Goal: Transaction & Acquisition: Purchase product/service

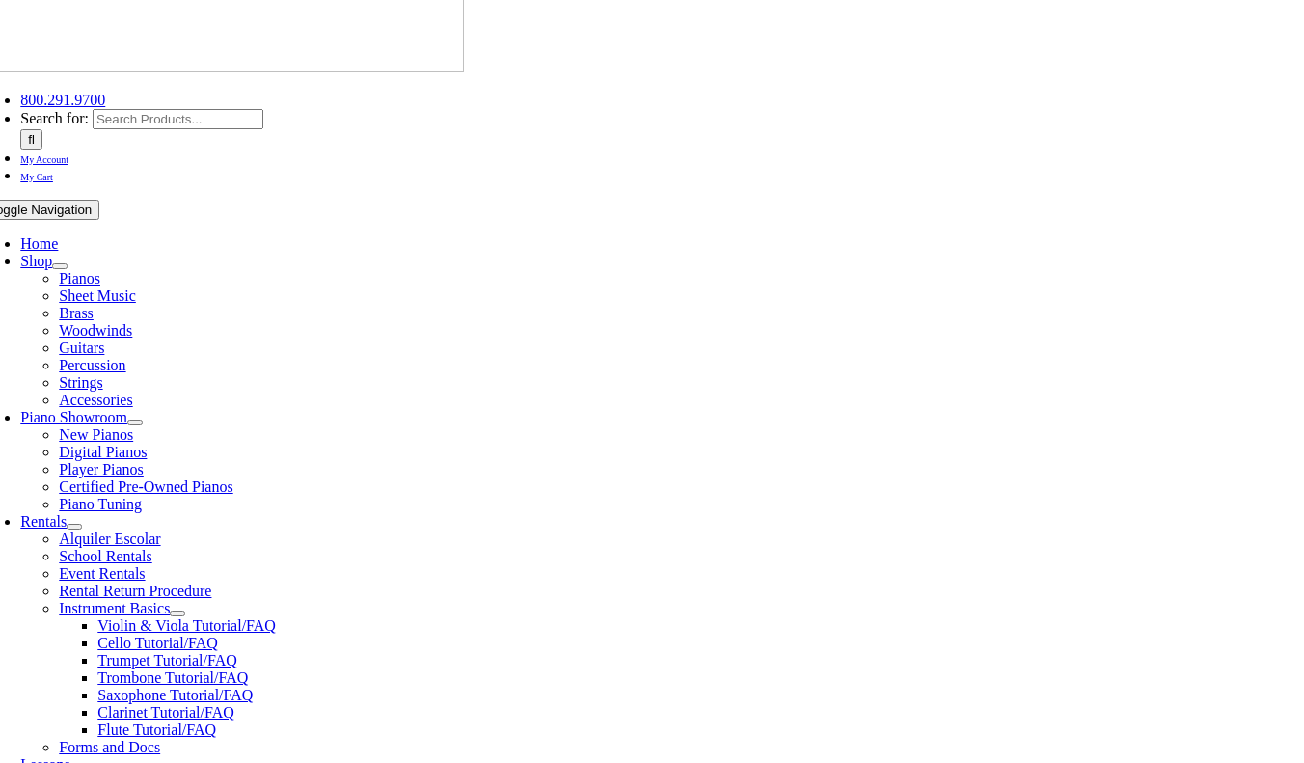
scroll to position [383, 0]
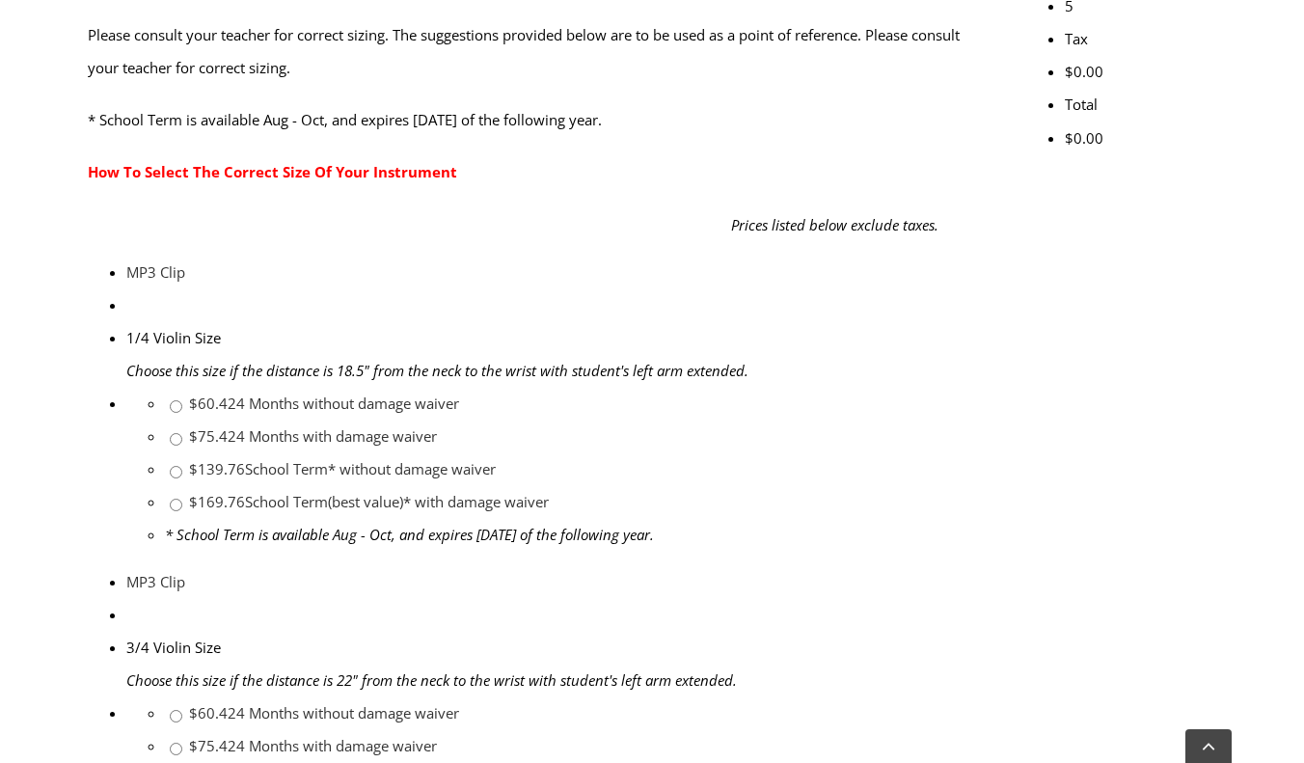
scroll to position [804, 0]
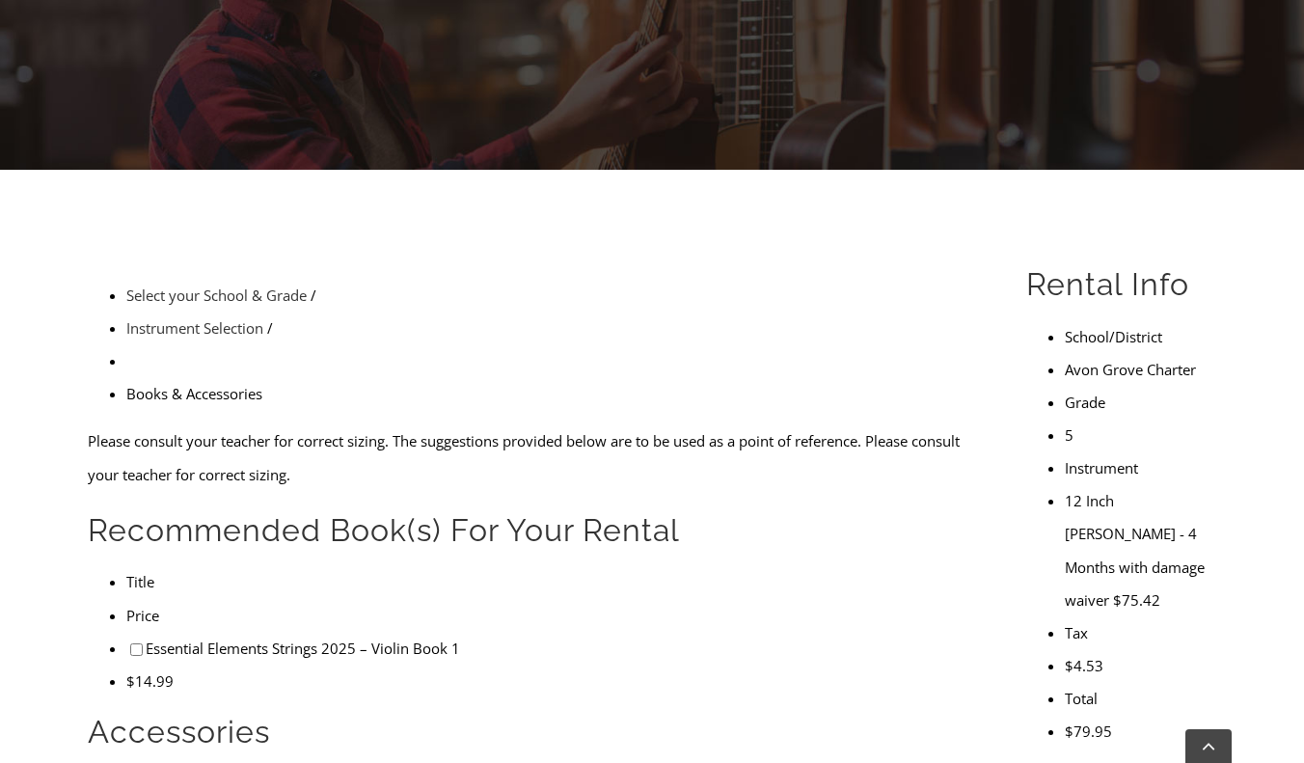
scroll to position [388, 0]
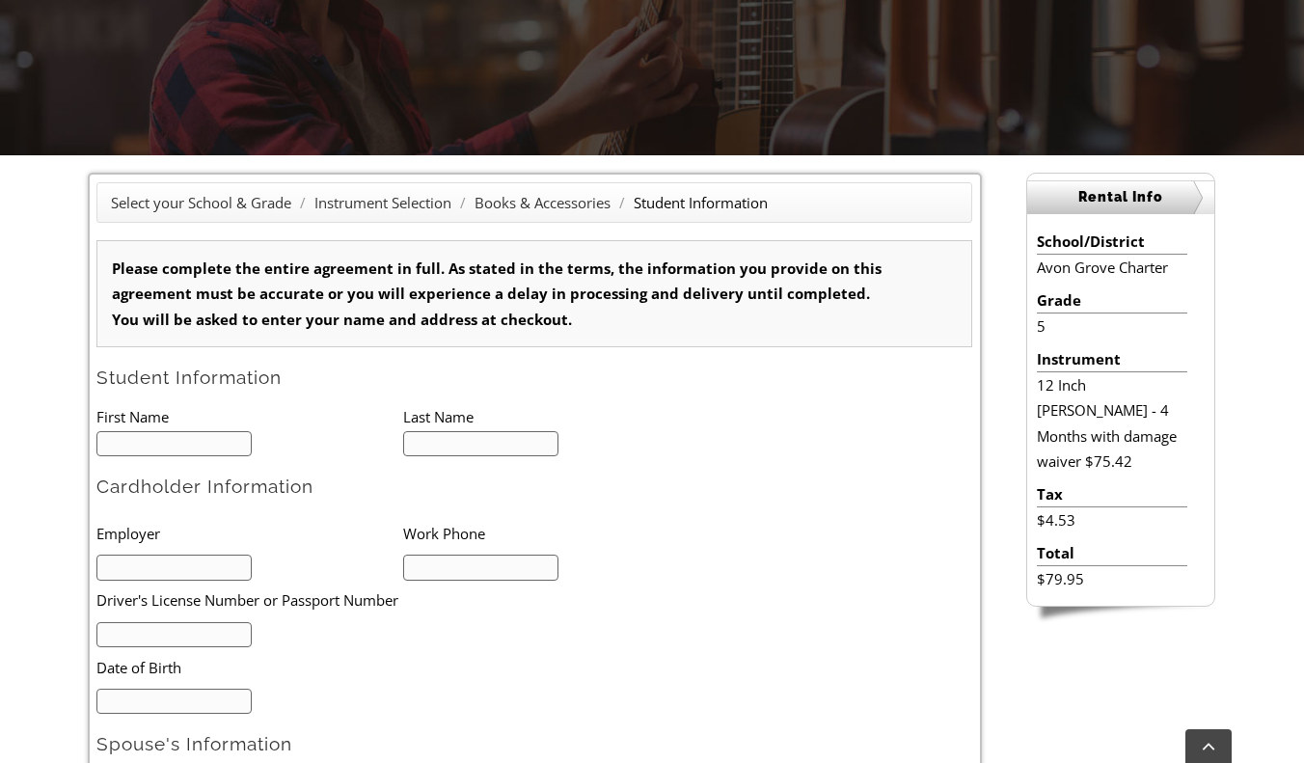
scroll to position [386, 0]
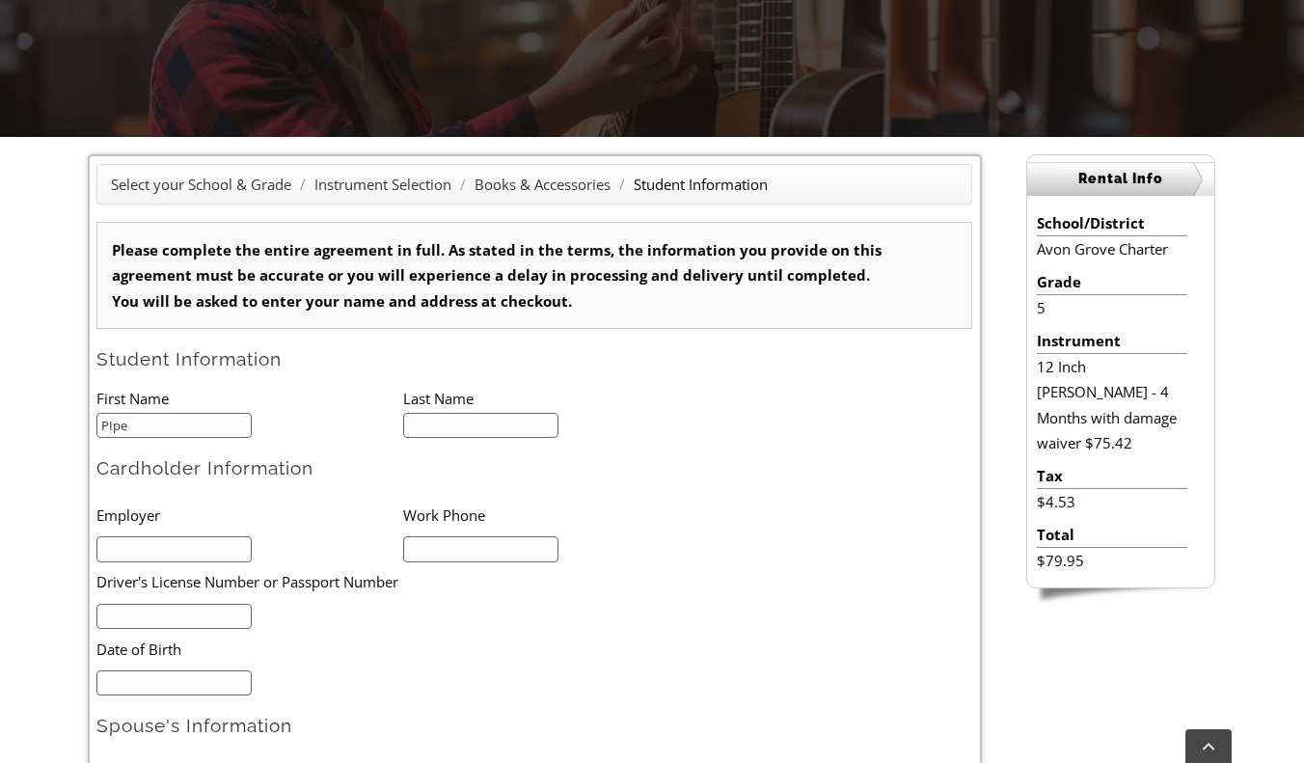
type input "1"
type input "PIper"
type input "Darlington"
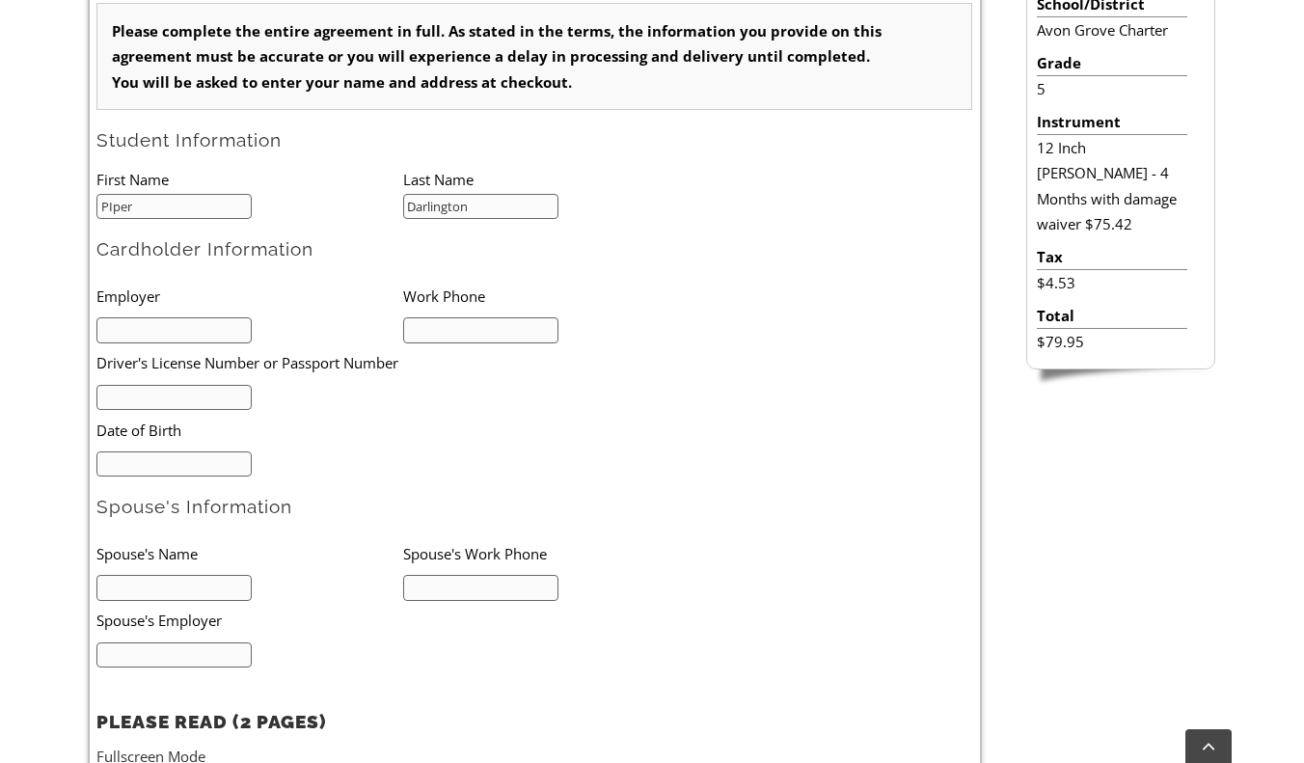
scroll to position [1, 0]
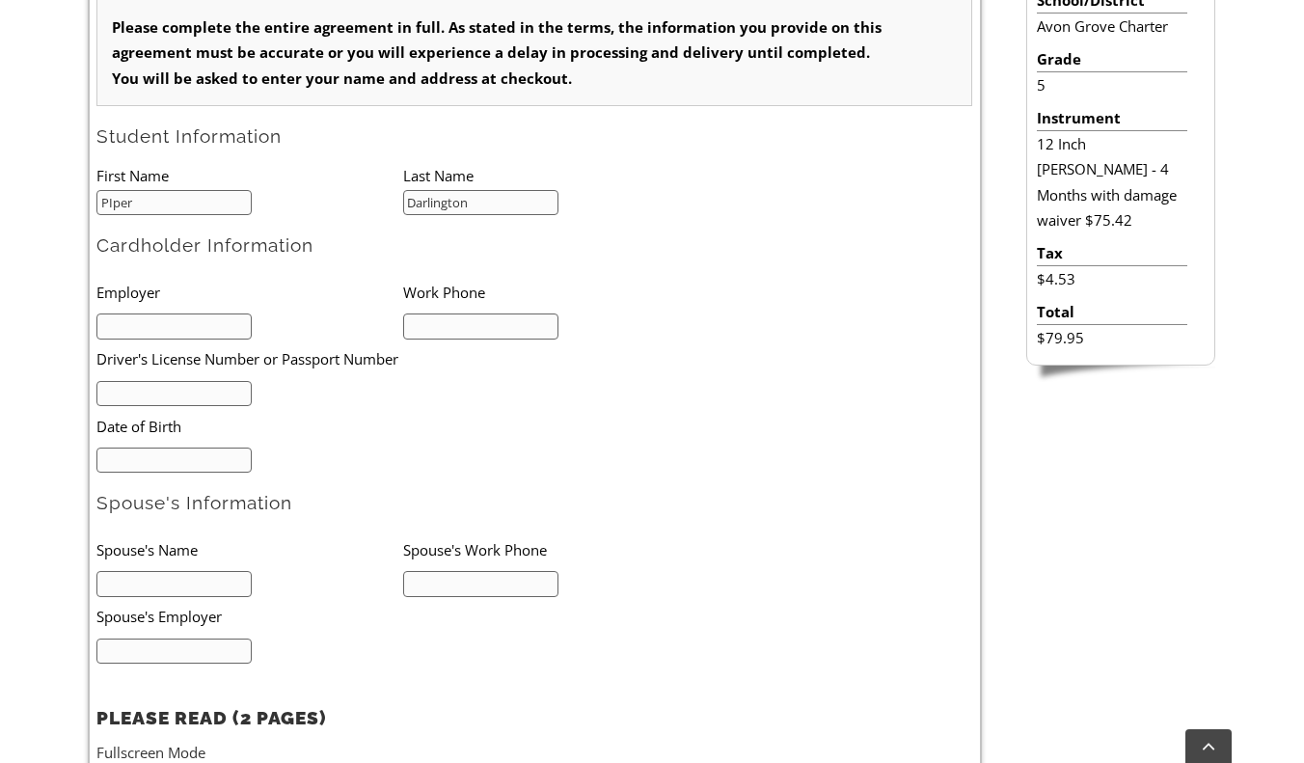
click at [178, 396] on input "text" at bounding box center [173, 394] width 155 height 26
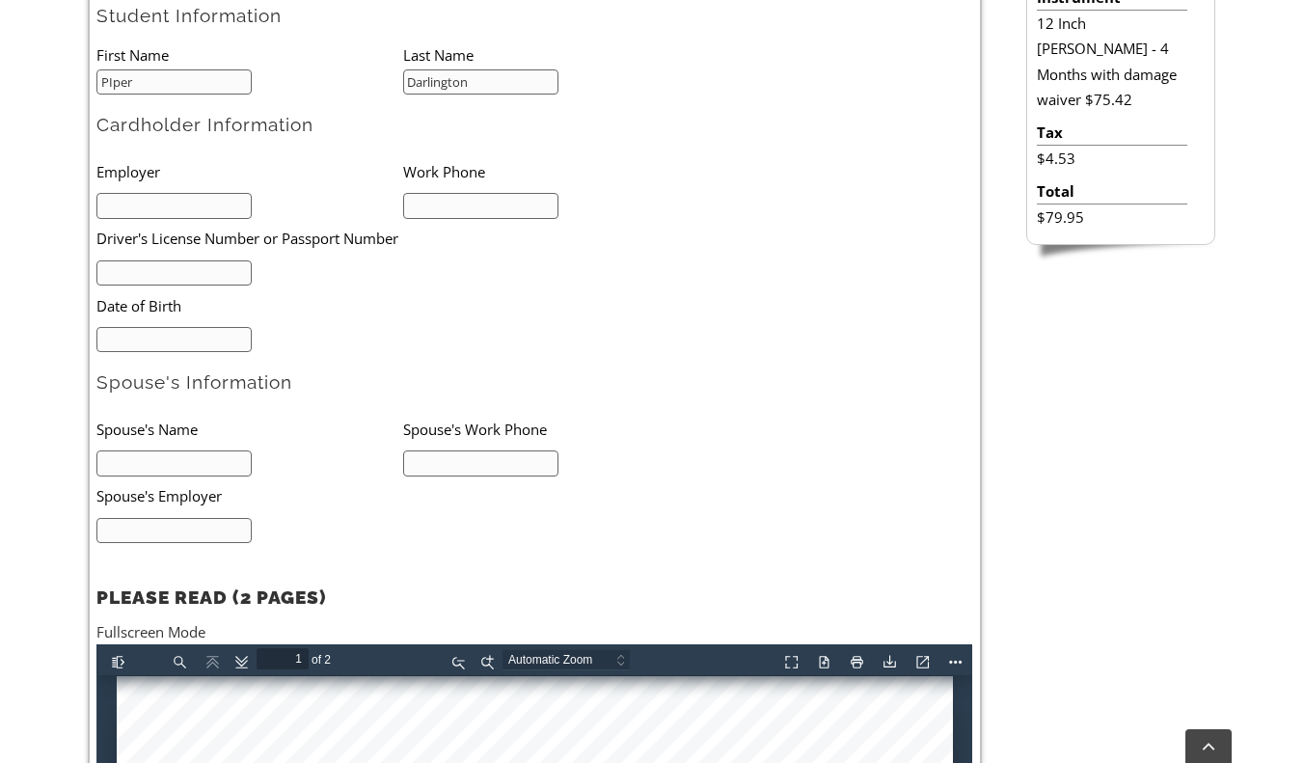
scroll to position [642, 0]
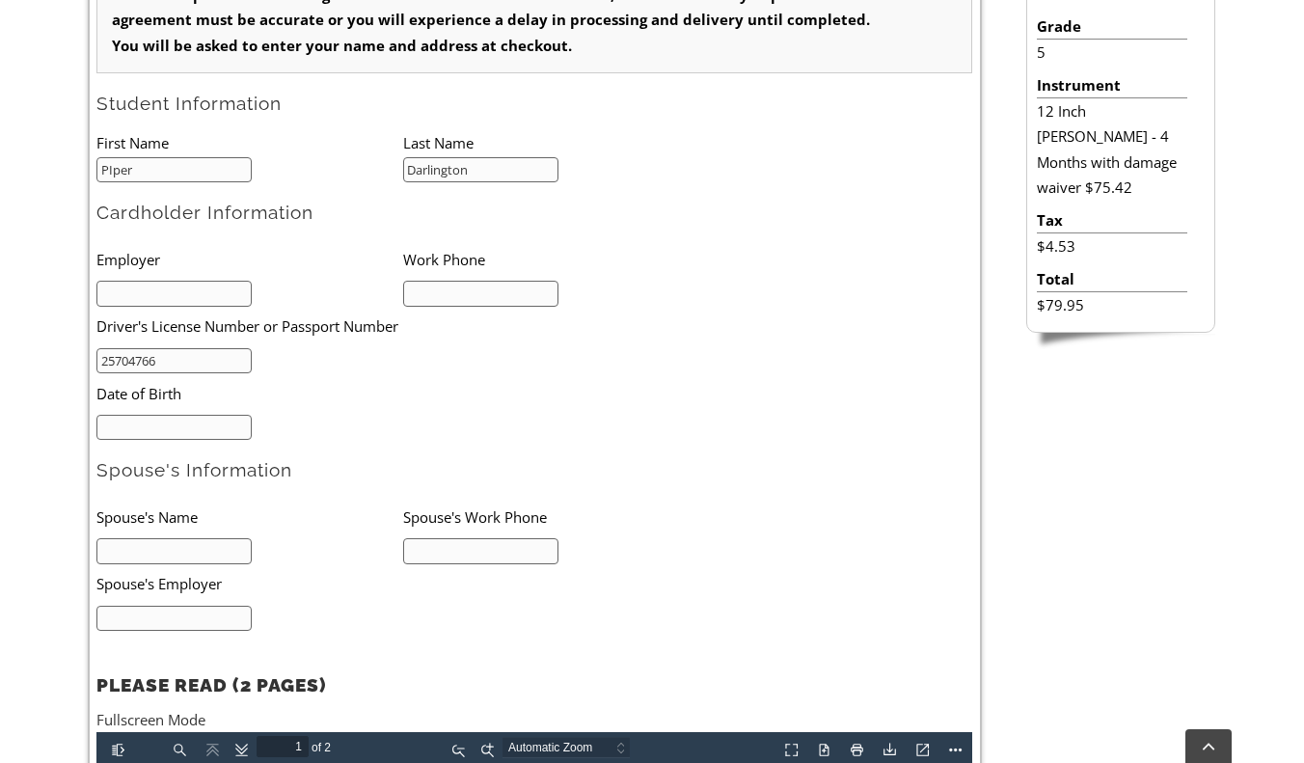
type input "25704766"
click at [440, 290] on input "text" at bounding box center [480, 294] width 155 height 26
type input "4847987086"
type input "[DATE]"
type input "[PERSON_NAME]"
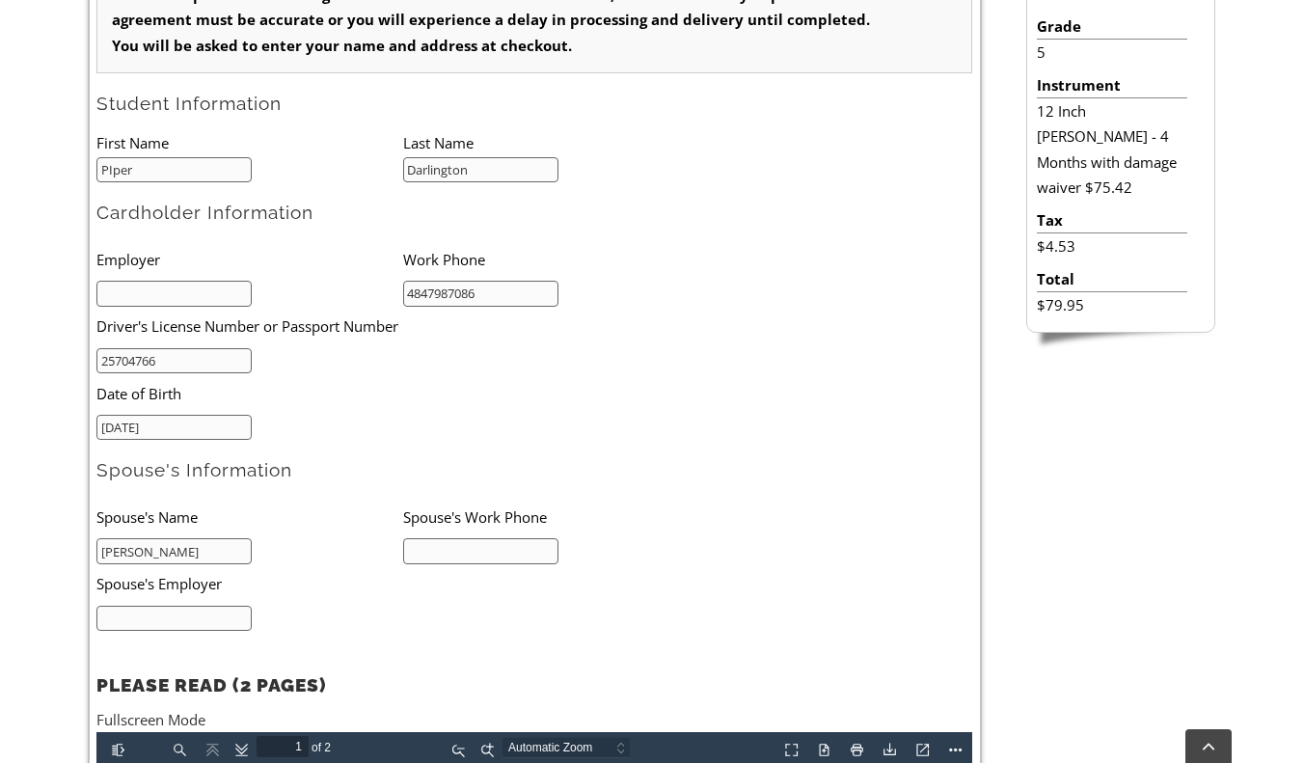
click at [111, 164] on input "PIper" at bounding box center [173, 170] width 155 height 26
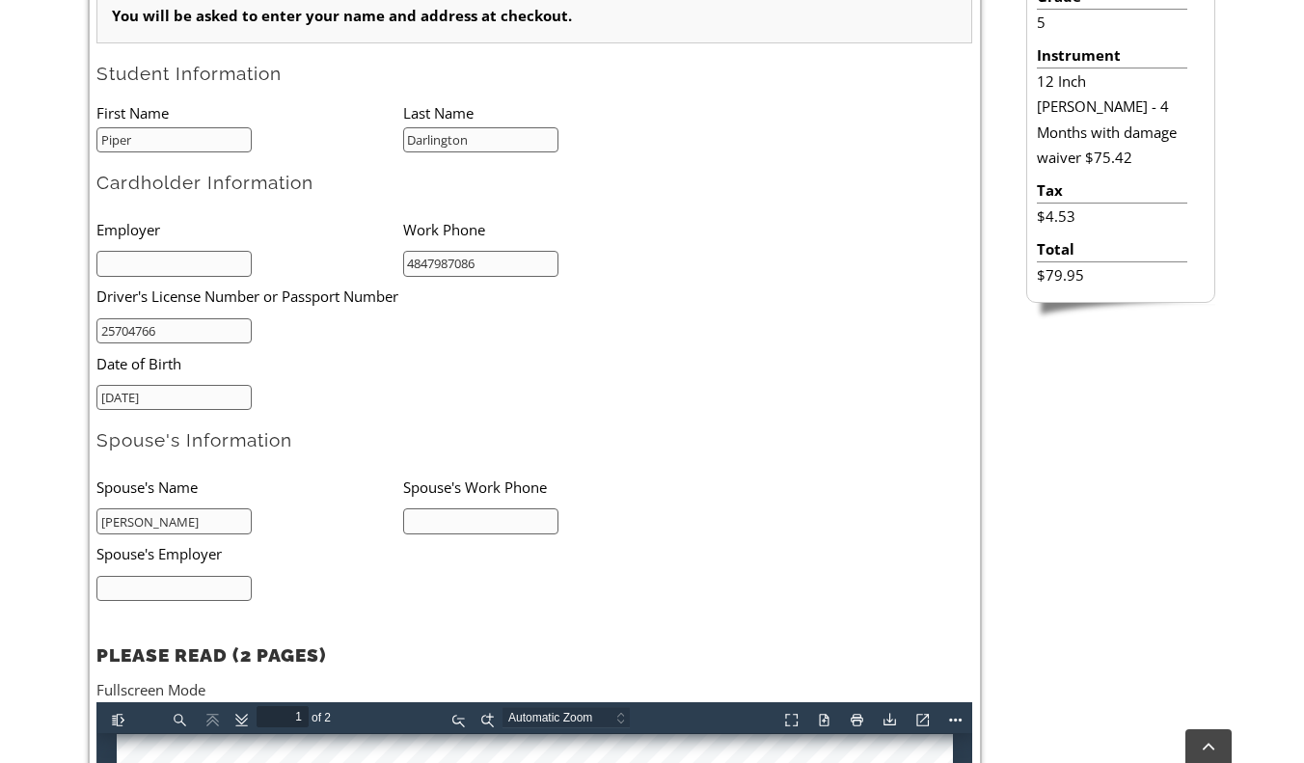
type input "Piper"
click at [198, 519] on input "[PERSON_NAME]" at bounding box center [173, 521] width 155 height 26
type input "[PERSON_NAME]"
type input "2672056426"
click at [478, 391] on ul "Employer Work Phone [DRIVERS_LICENSE_NUMBER] Driver's License Number or Passpor…" at bounding box center [402, 309] width 613 height 201
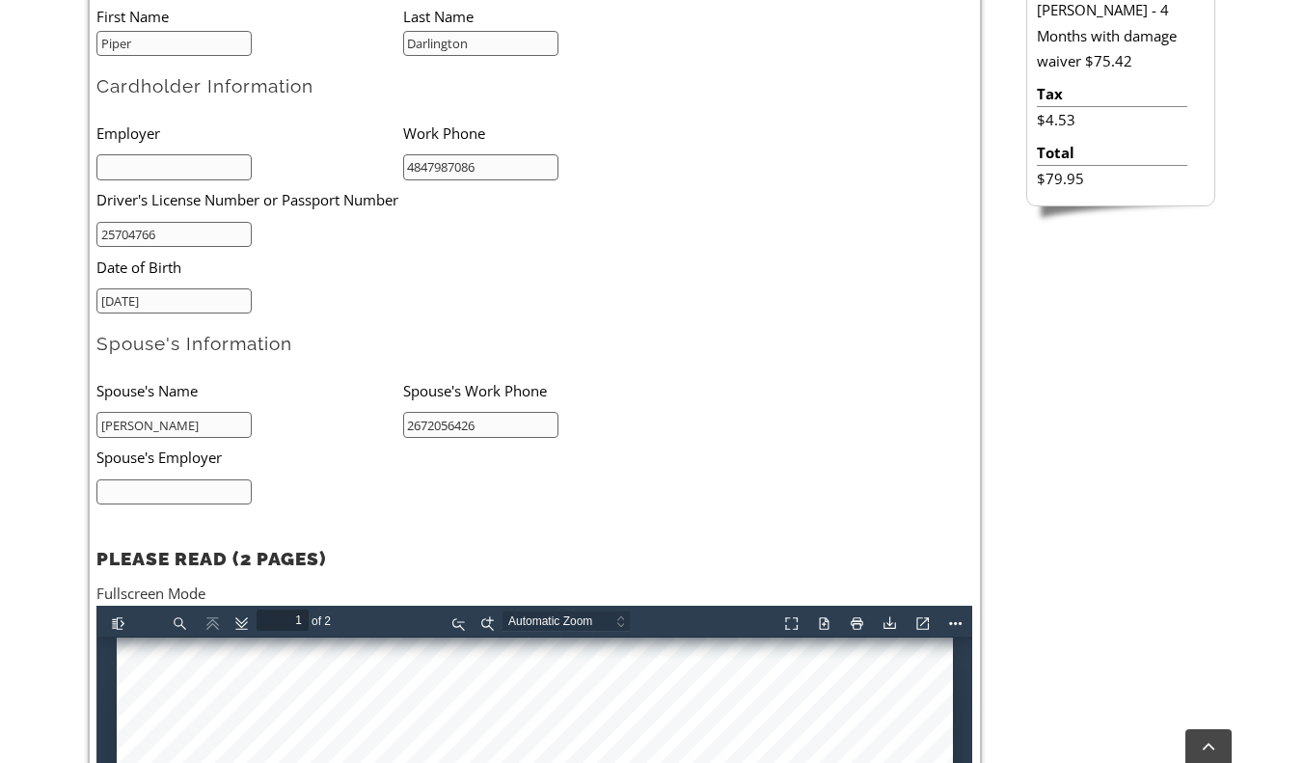
scroll to position [781, 0]
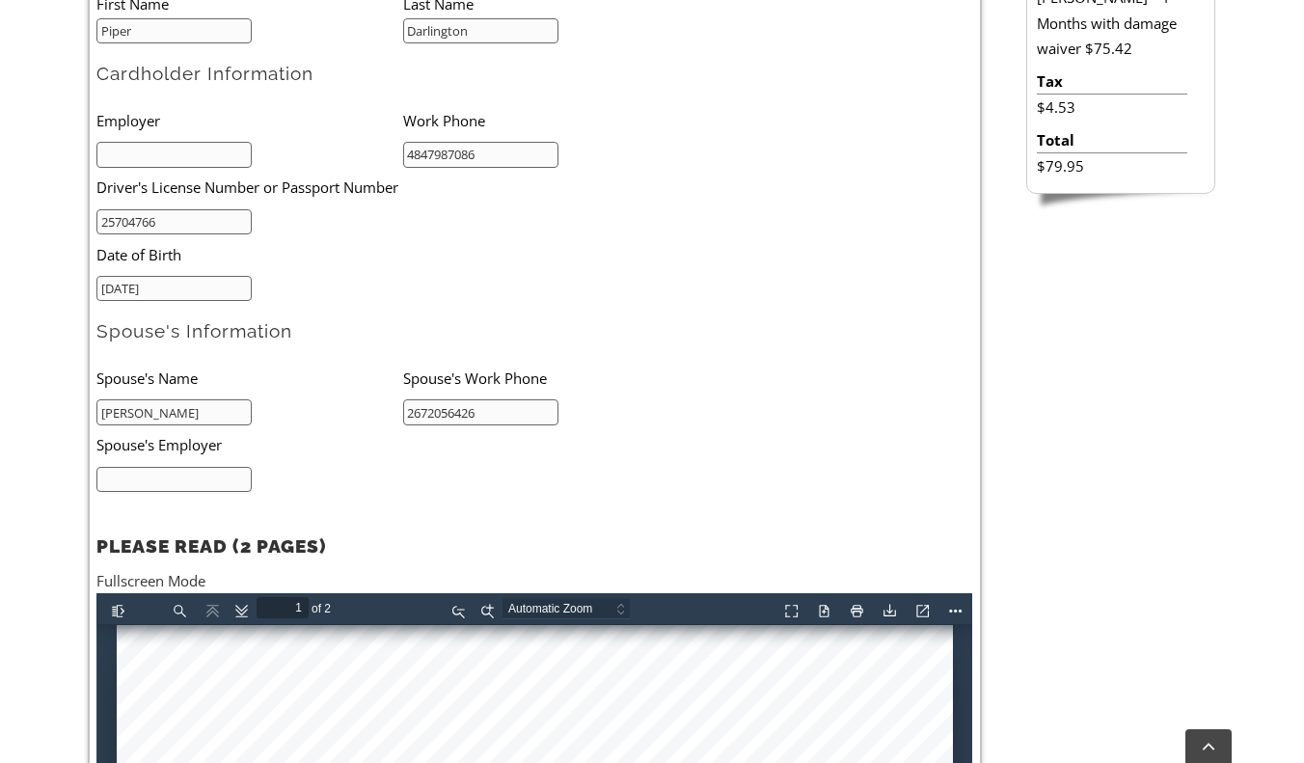
click at [219, 468] on input "text" at bounding box center [173, 480] width 155 height 26
type input "NA"
click at [186, 162] on input "text" at bounding box center [173, 155] width 155 height 26
type input "NA"
click at [411, 224] on ul "Employer Work Phone NA [DRIVERS_LICENSE_NUMBER] Driver's License Number or Pass…" at bounding box center [402, 200] width 613 height 201
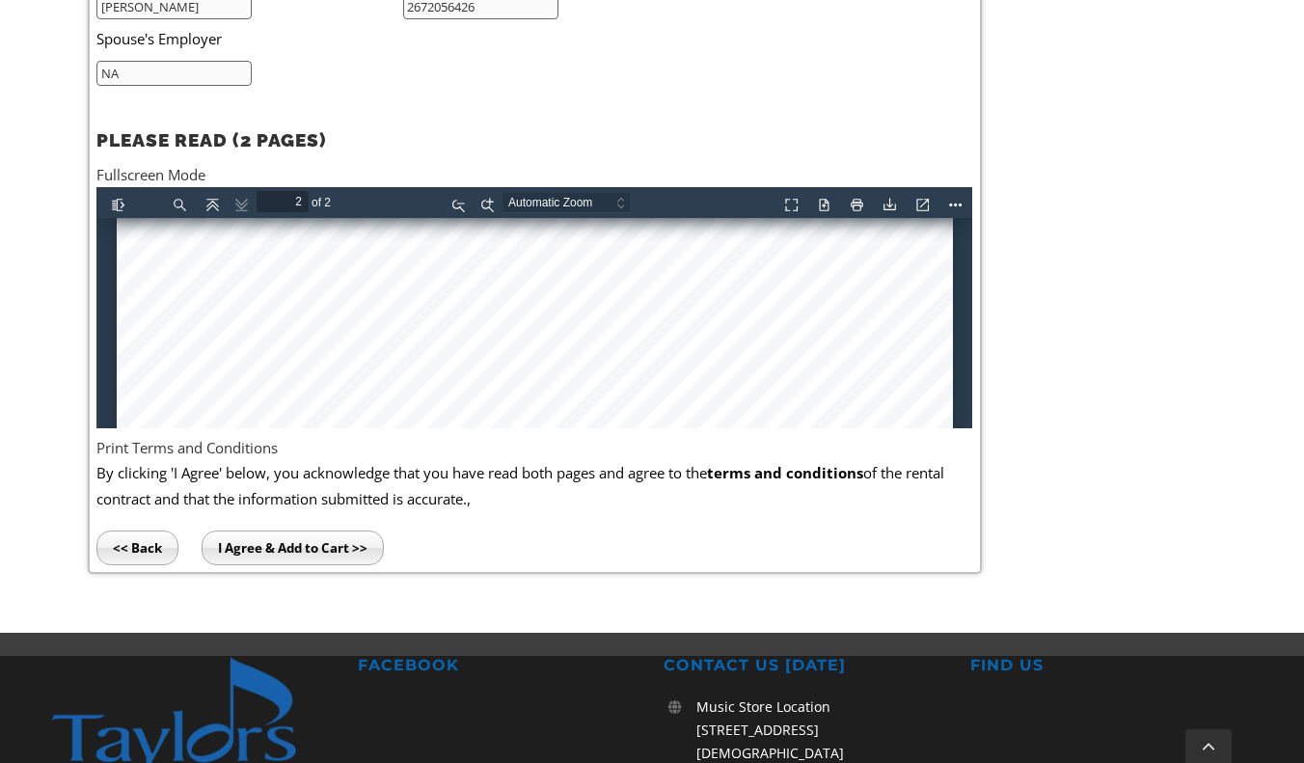
scroll to position [1764, 0]
click at [729, 315] on div at bounding box center [535, 537] width 837 height 1379
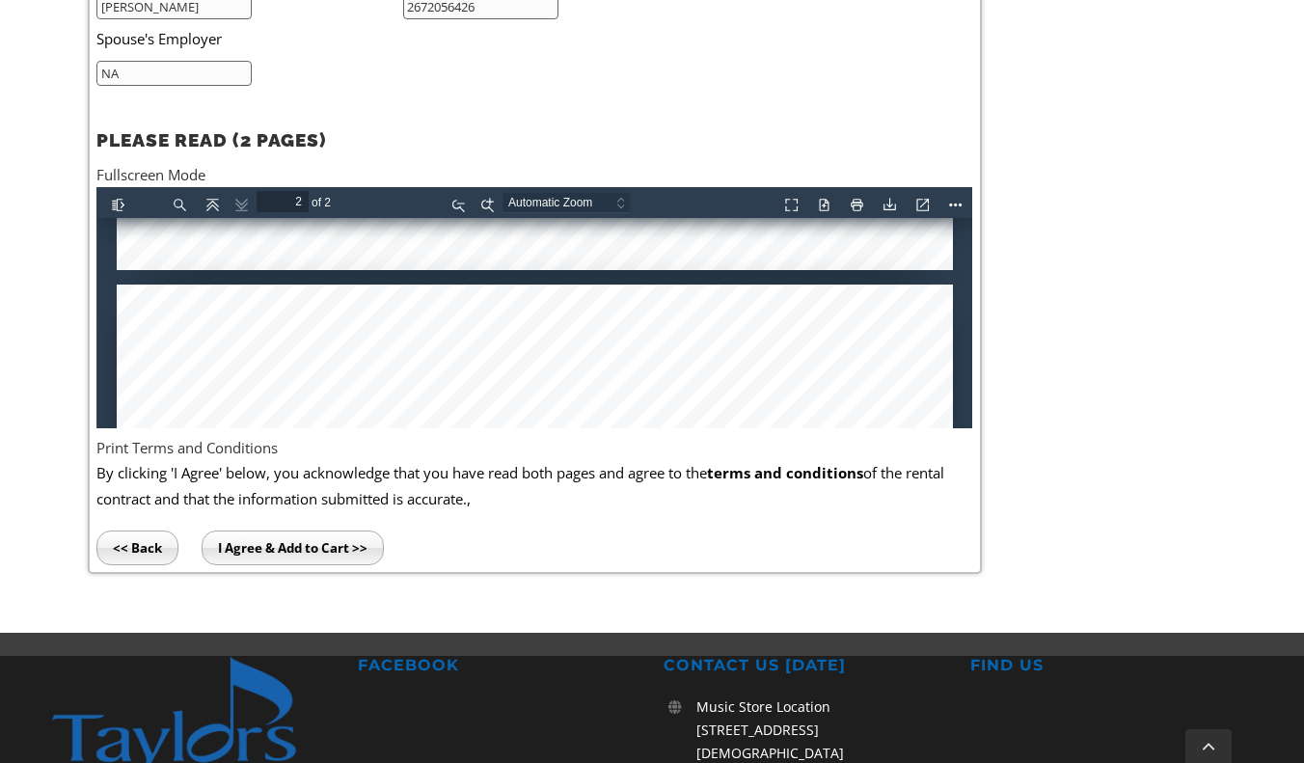
type input "1"
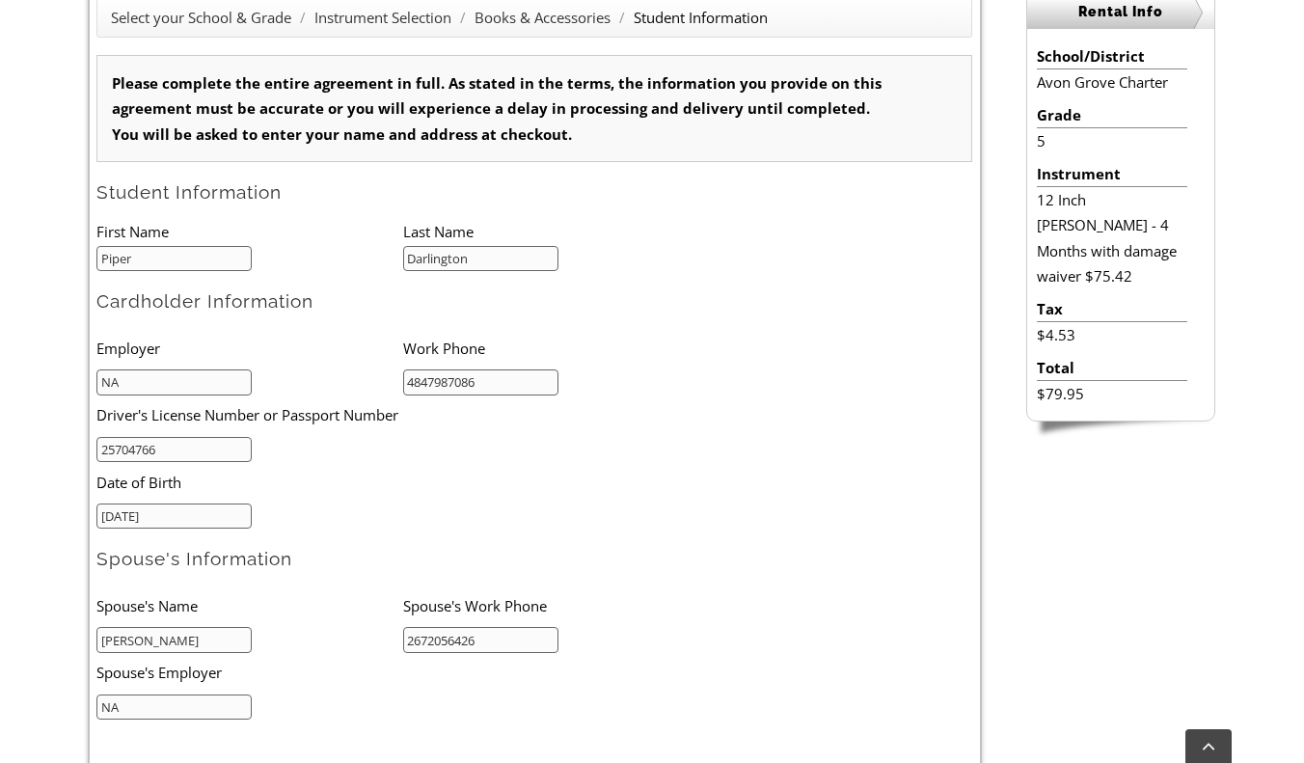
scroll to position [758, 0]
